Goal: Task Accomplishment & Management: Use online tool/utility

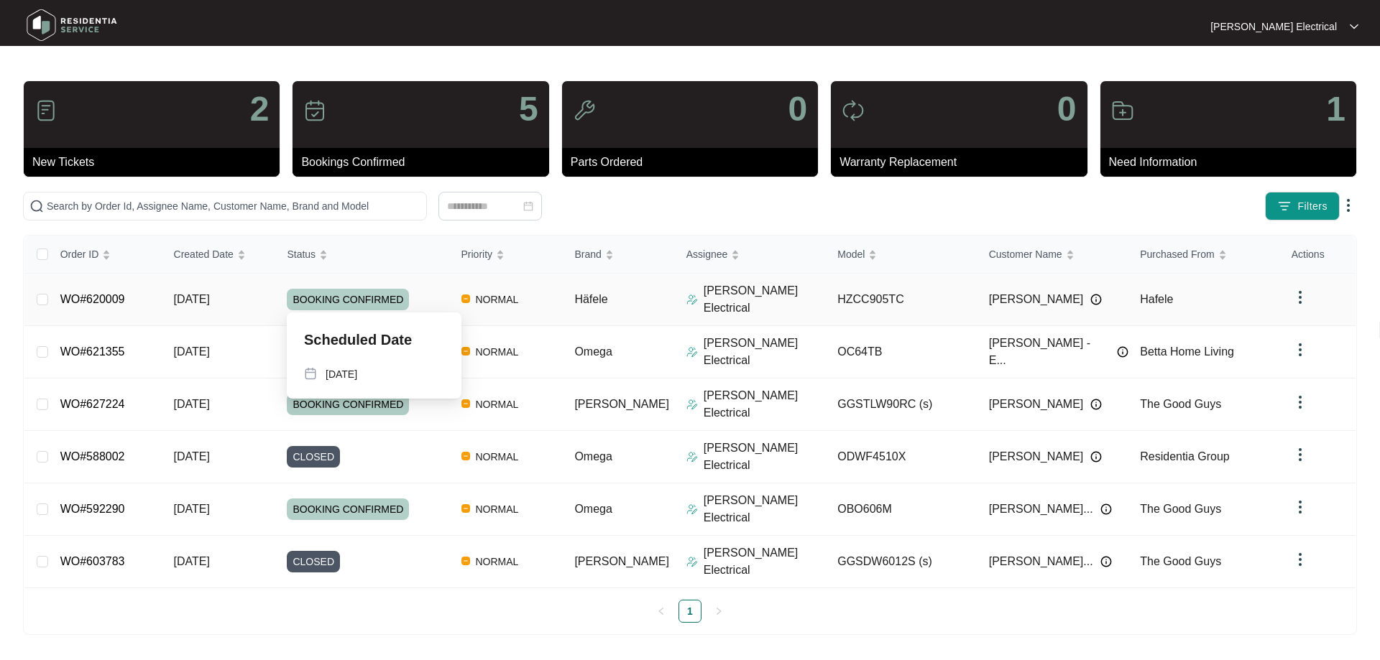
click at [372, 294] on span "BOOKING CONFIRMED" at bounding box center [348, 300] width 122 height 22
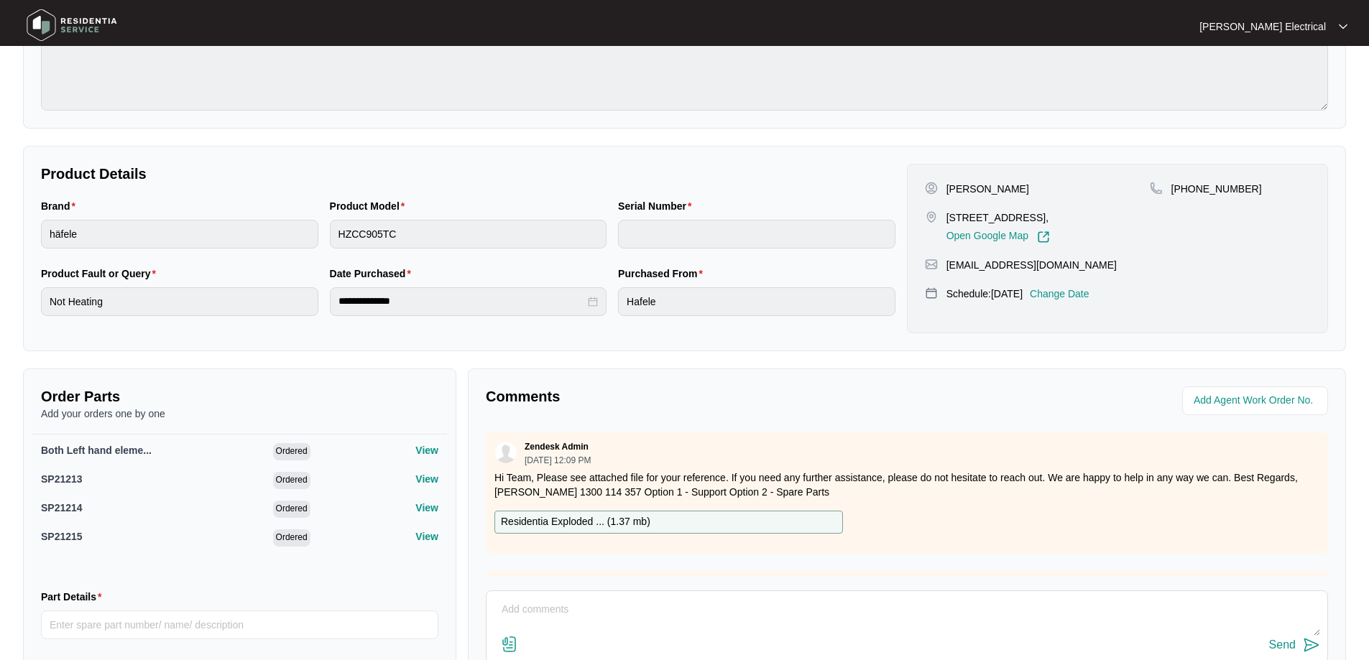
scroll to position [296, 0]
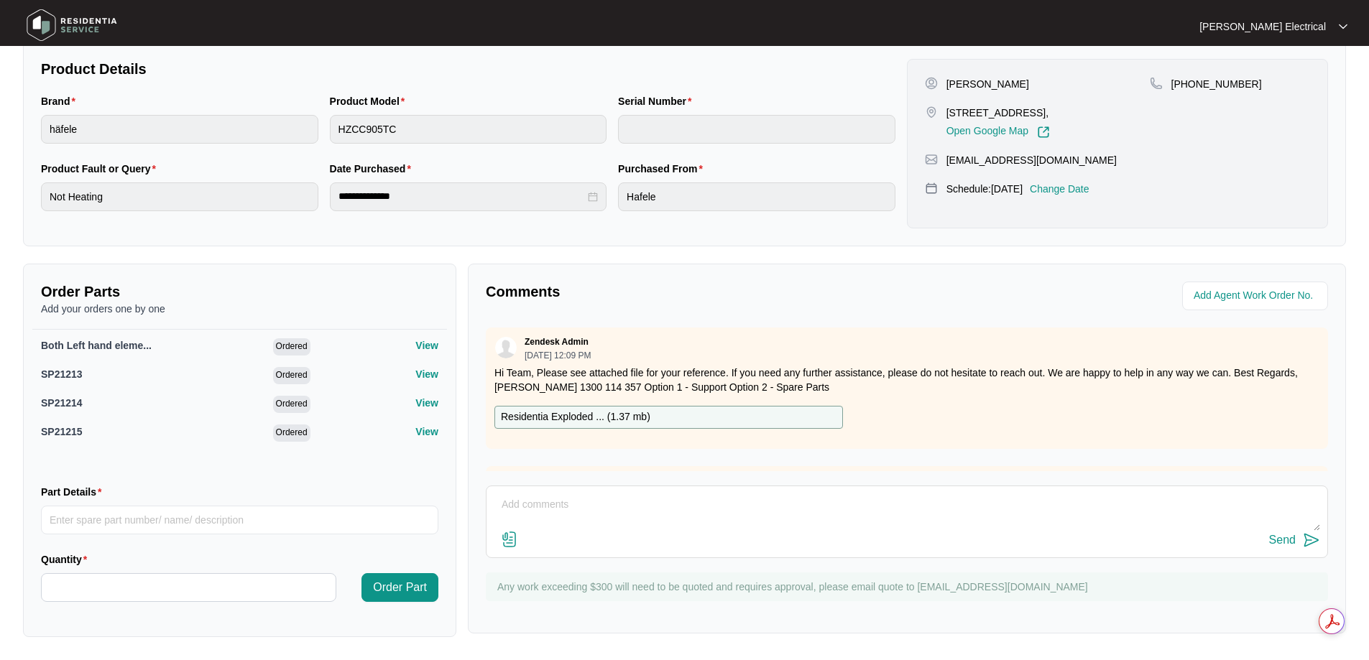
click at [662, 414] on div "Residentia Exploded ... ( 1.37 mb )" at bounding box center [668, 417] width 349 height 23
click at [116, 509] on input "Part Details" at bounding box center [239, 520] width 397 height 29
type input "Power Board #15"
click at [145, 587] on input "Quantity" at bounding box center [189, 587] width 294 height 27
type input "*"
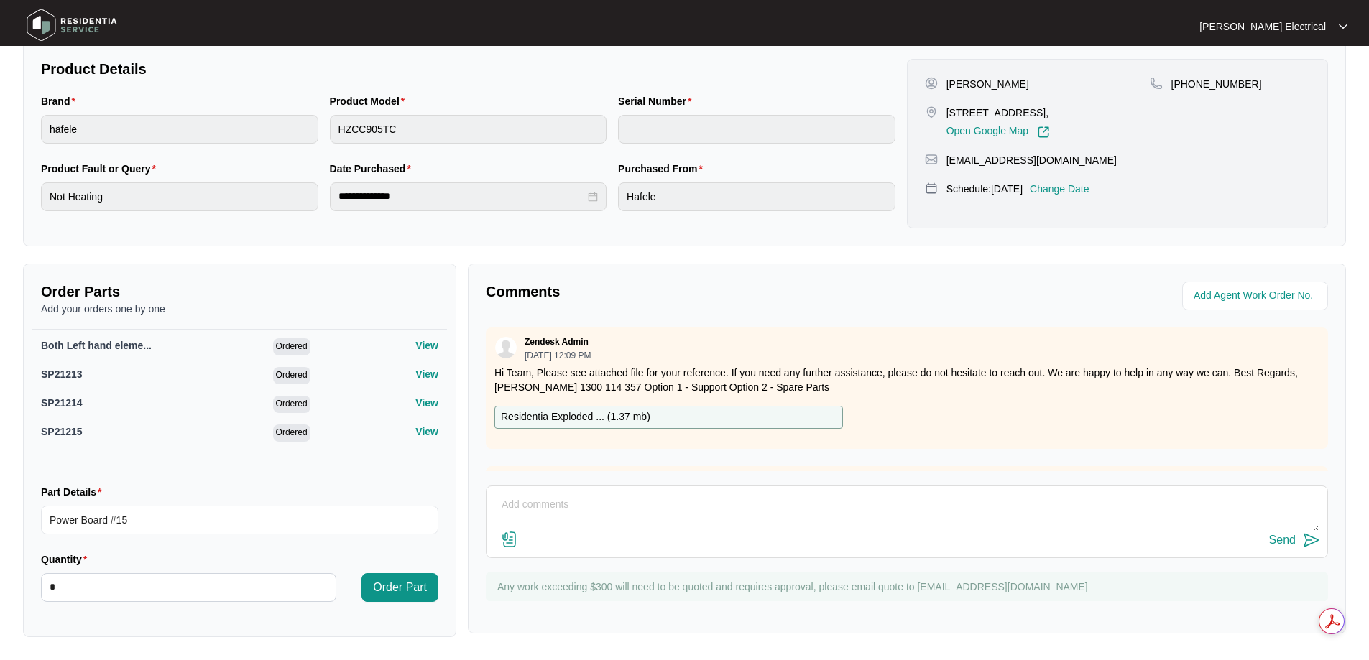
click at [442, 586] on div "Order Part" at bounding box center [393, 586] width 102 height 68
click at [417, 589] on span "Order Part" at bounding box center [400, 587] width 54 height 17
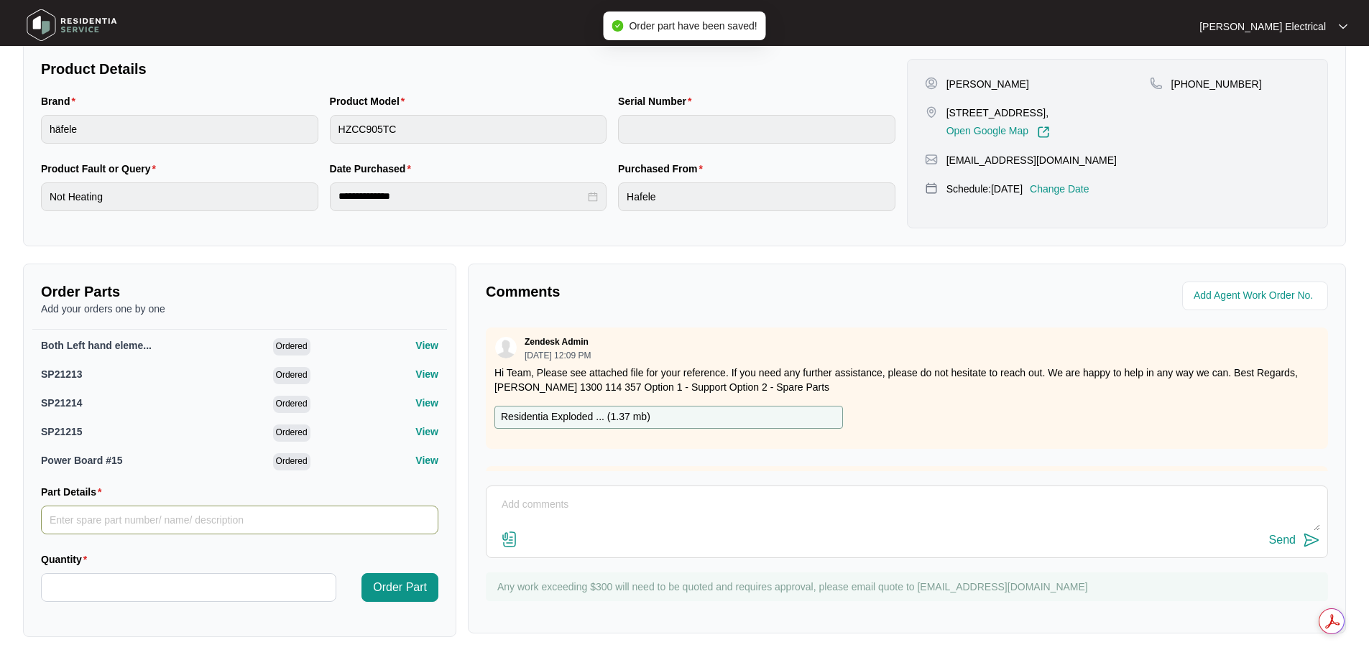
click at [137, 515] on input "Part Details" at bounding box center [239, 520] width 397 height 29
type input "Display board #16"
click at [172, 601] on input "Quantity" at bounding box center [189, 587] width 294 height 27
type input "*"
click at [403, 586] on span "Order Part" at bounding box center [400, 587] width 54 height 17
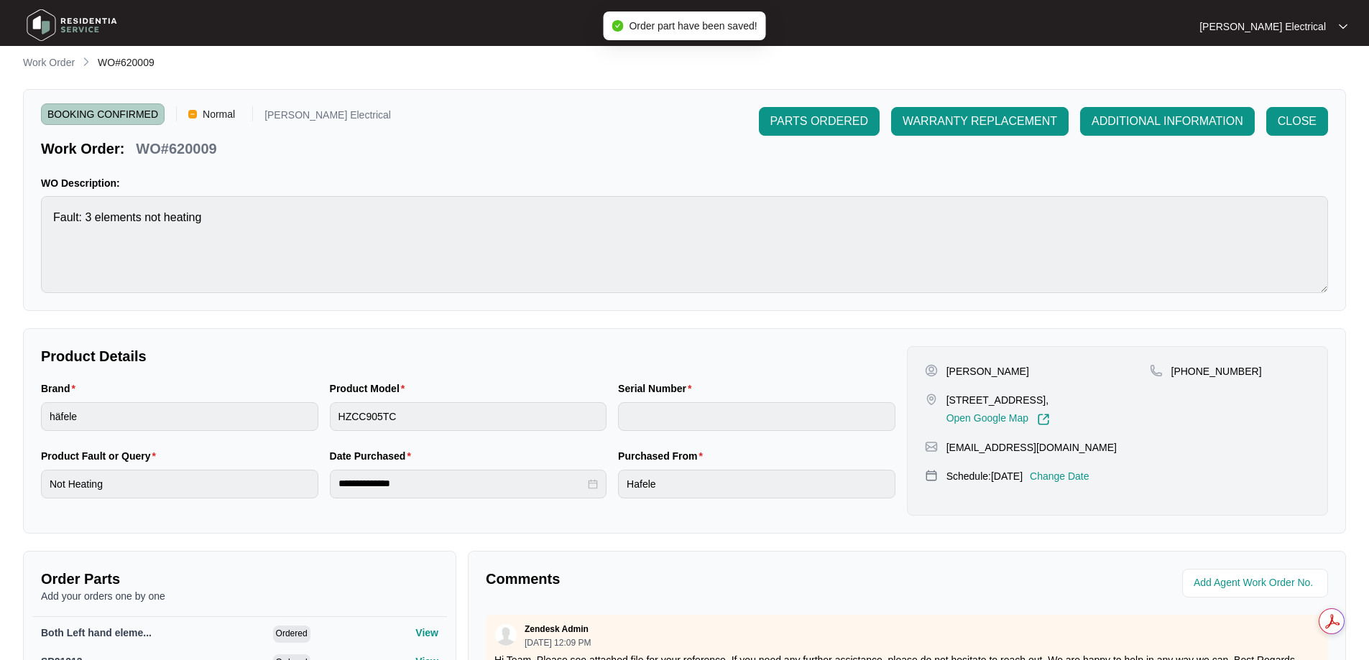
scroll to position [0, 0]
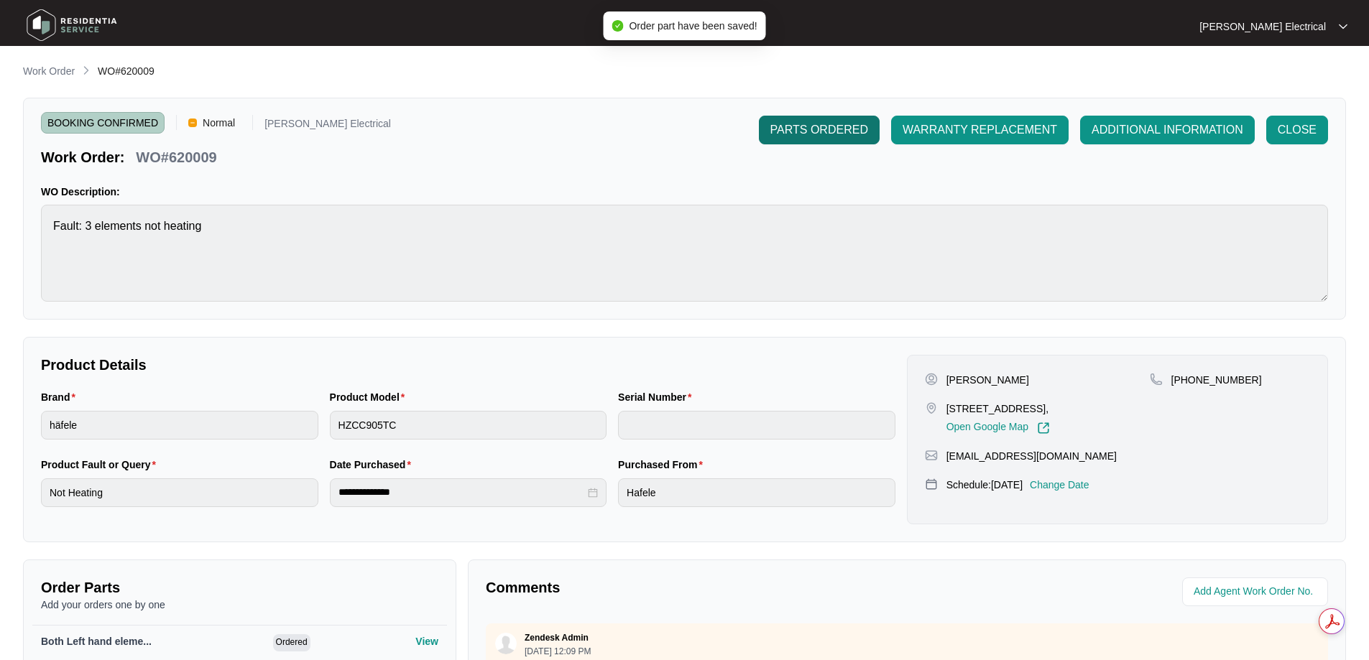
click at [806, 122] on span "PARTS ORDERED" at bounding box center [819, 129] width 98 height 17
